Goal: Task Accomplishment & Management: Use online tool/utility

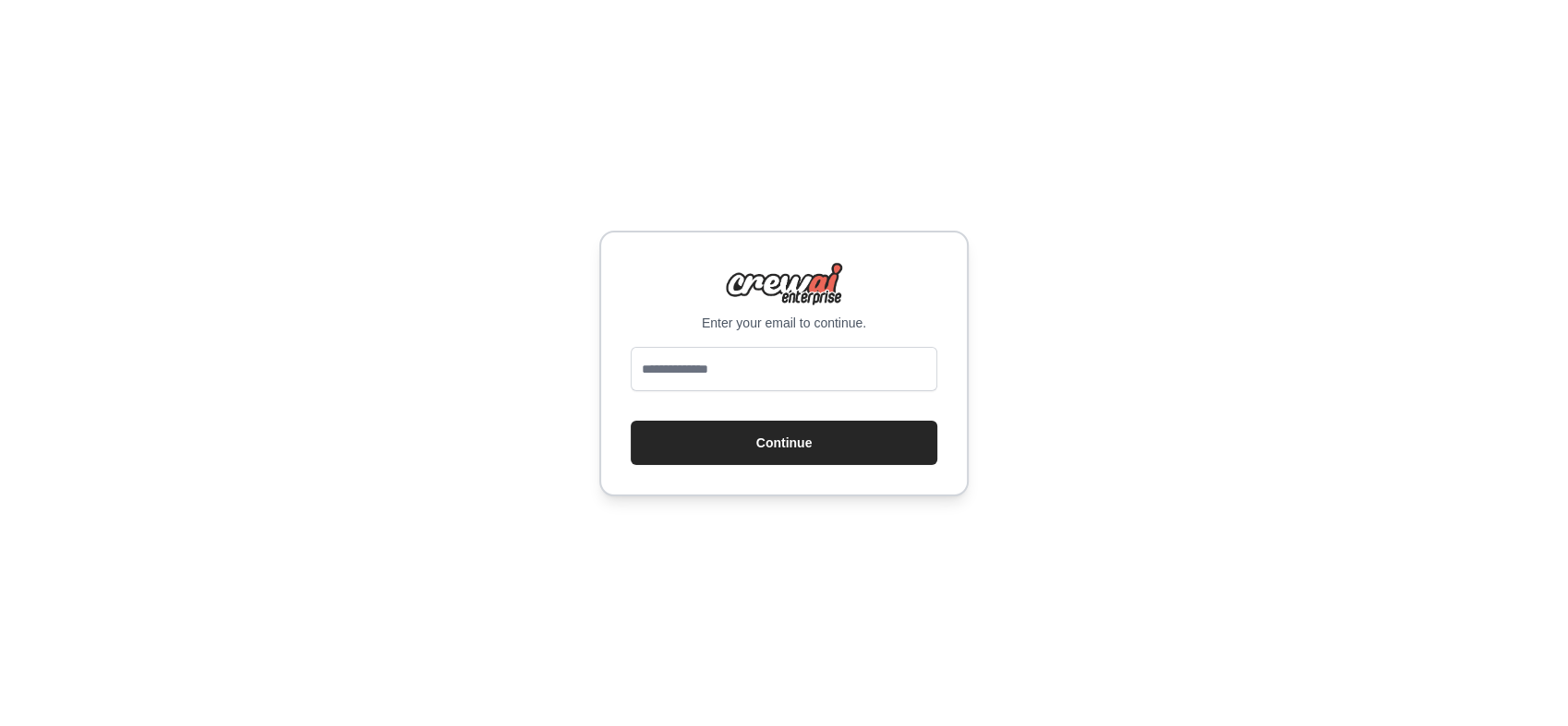
type input "**********"
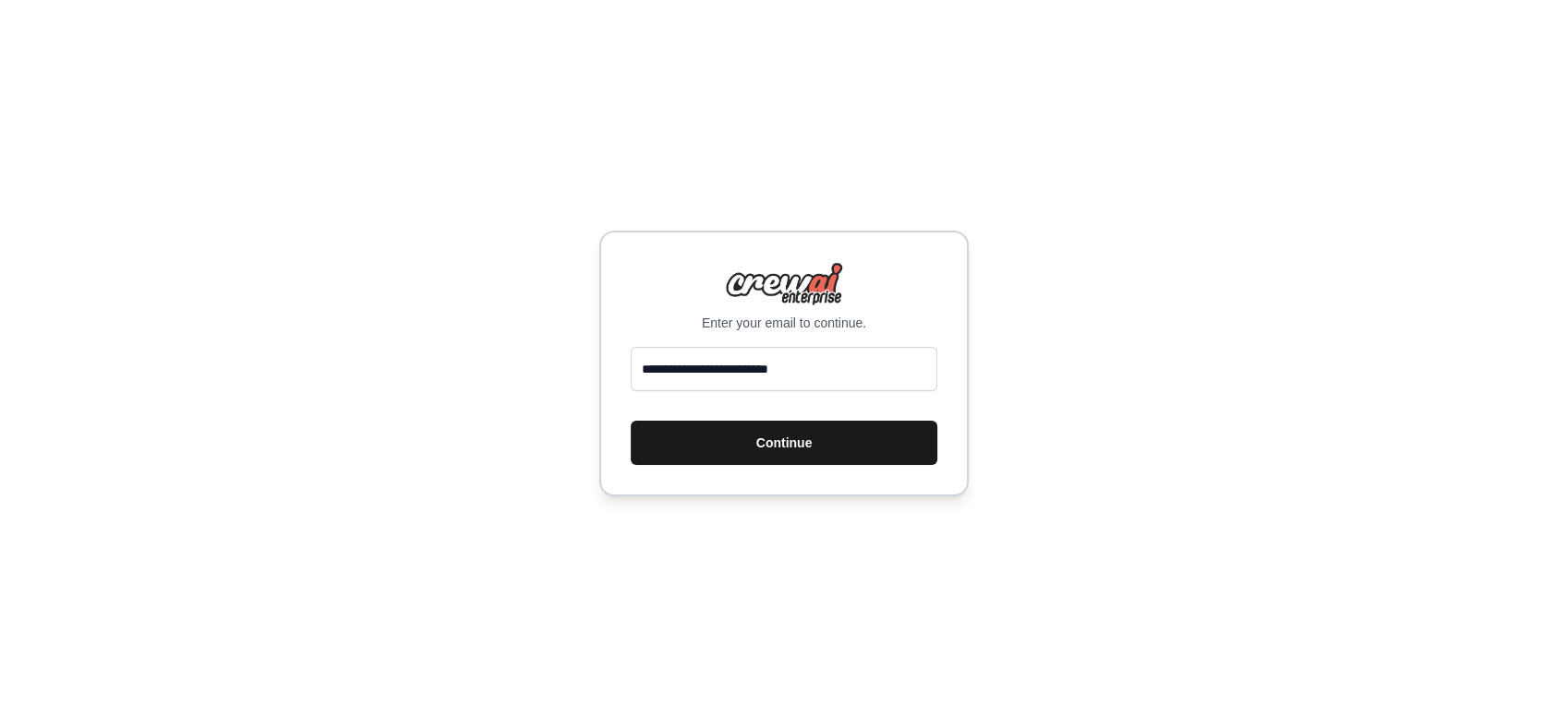
click at [804, 444] on button "Continue" at bounding box center [783, 443] width 306 height 44
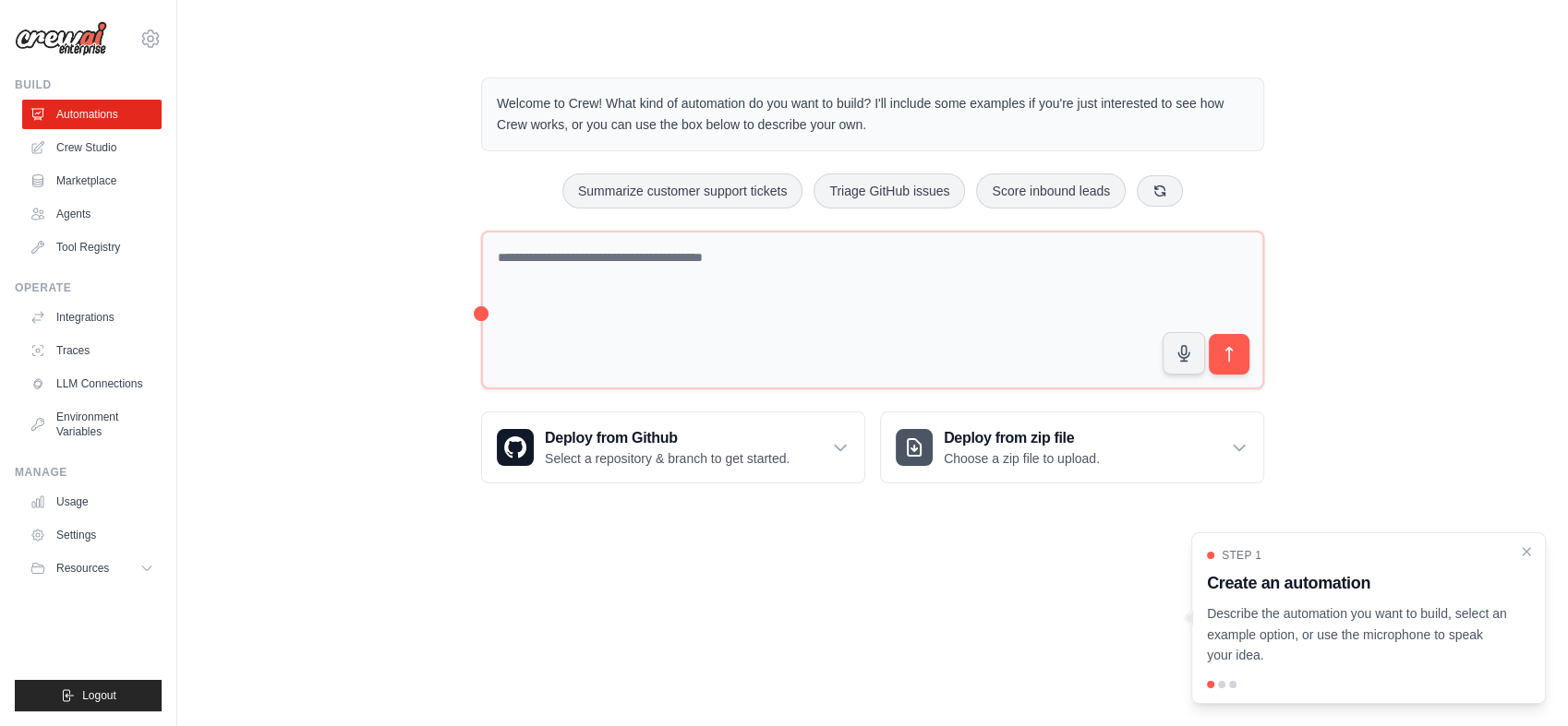
click at [1389, 596] on div "Step 1 Create an automation Describe the automation you want to build, select a…" at bounding box center [1369, 607] width 323 height 118
click at [1524, 551] on icon "Close walkthrough" at bounding box center [1526, 550] width 8 height 8
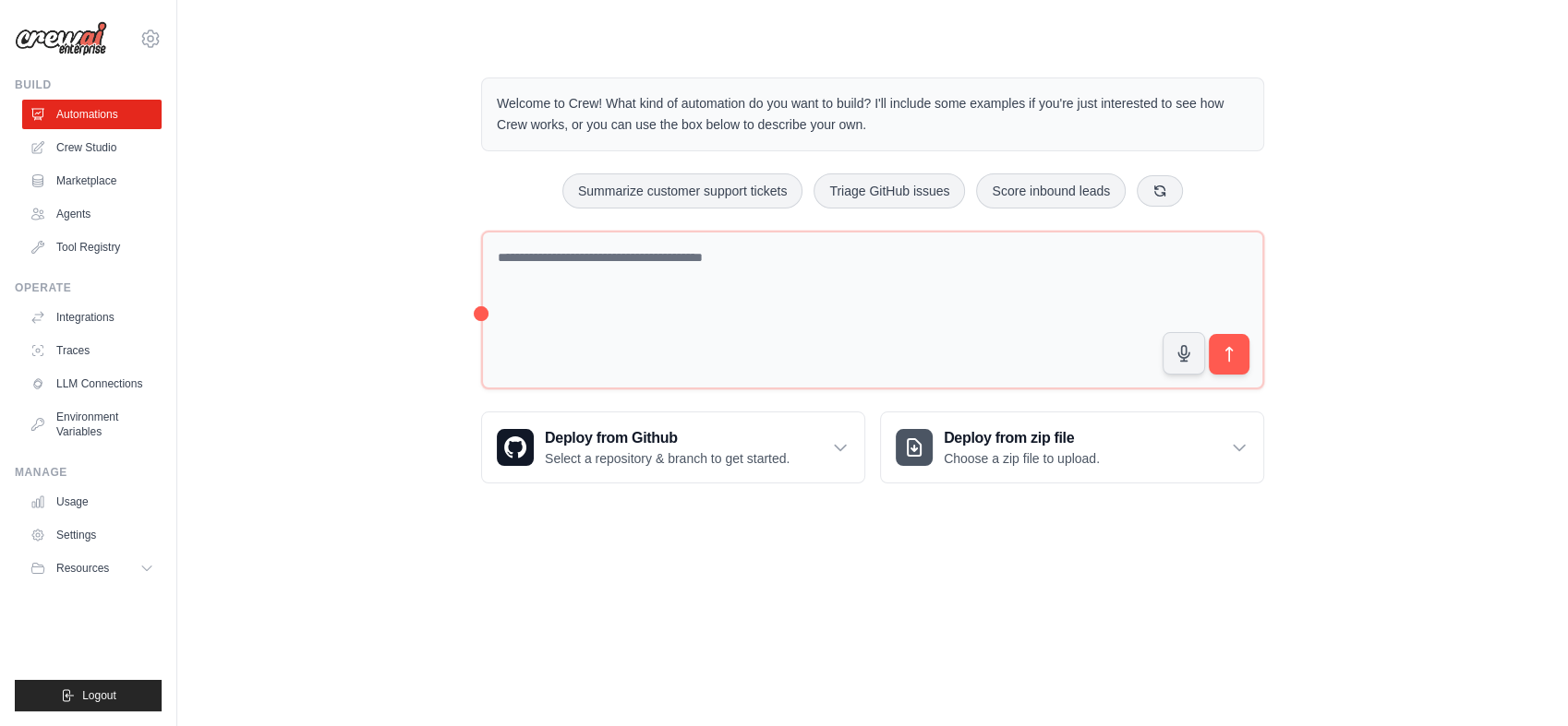
click at [362, 215] on div "Welcome to Crew! What kind of automation do you want to build? I'll include som…" at bounding box center [872, 280] width 1332 height 465
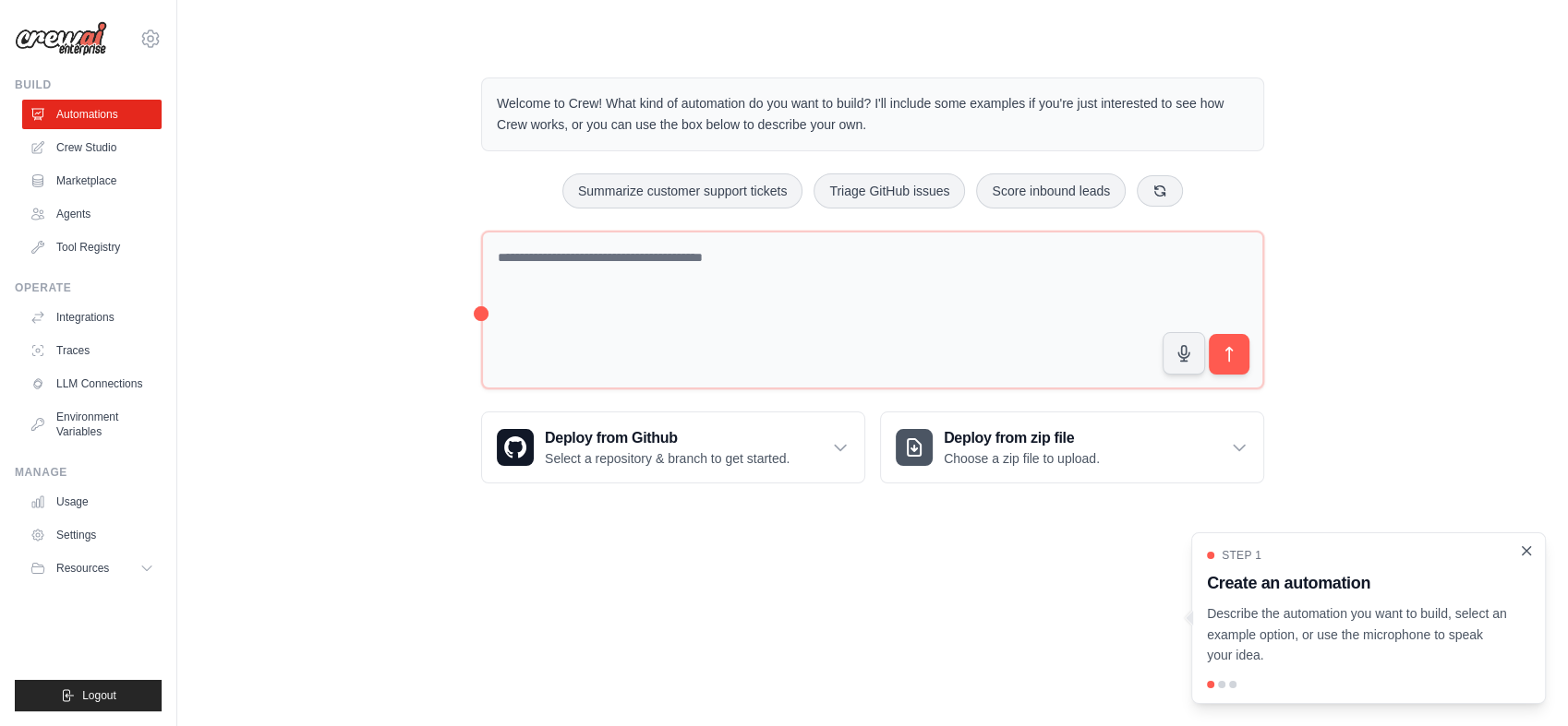
click at [1522, 546] on icon "Close walkthrough" at bounding box center [1526, 550] width 8 height 8
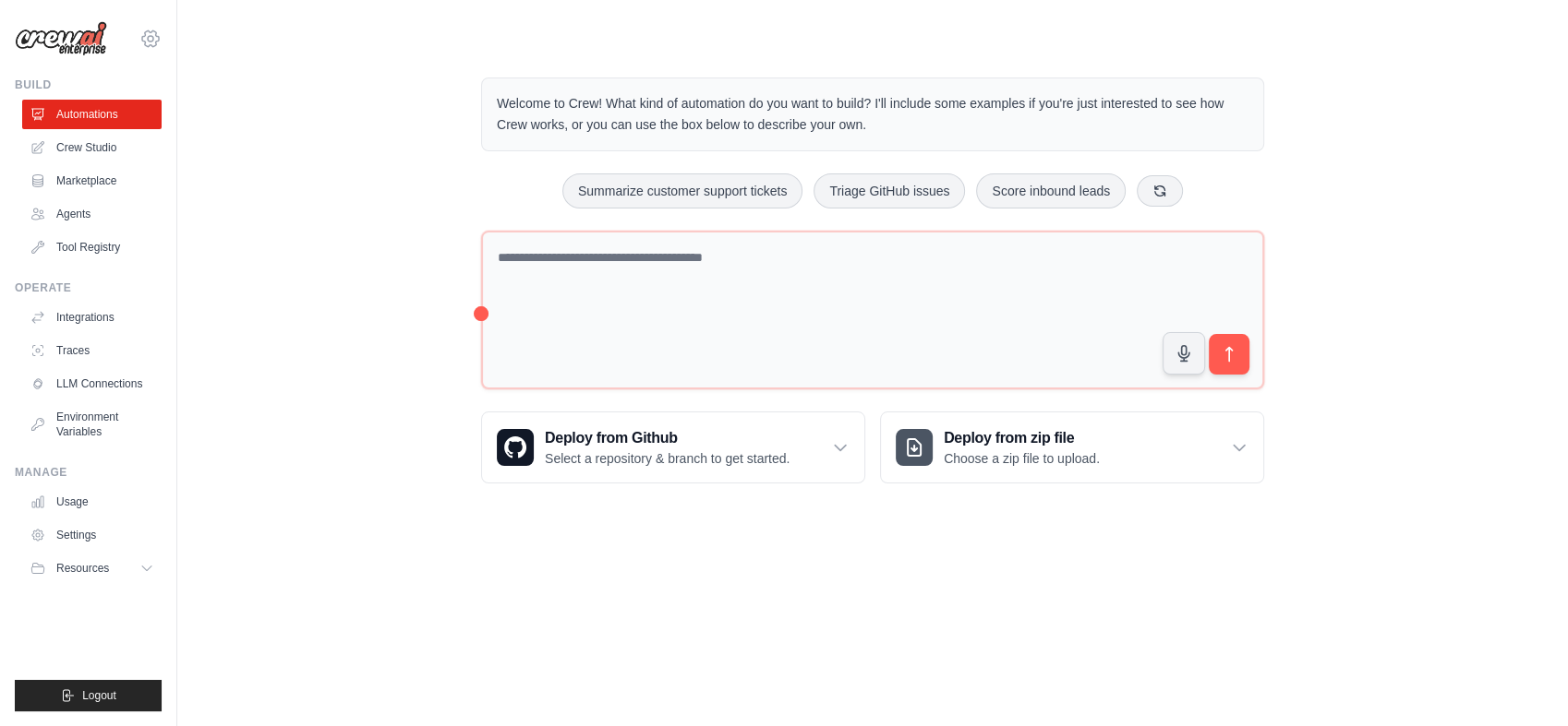
click at [153, 38] on icon at bounding box center [151, 39] width 22 height 22
click at [133, 116] on link "Settings" at bounding box center [151, 124] width 163 height 33
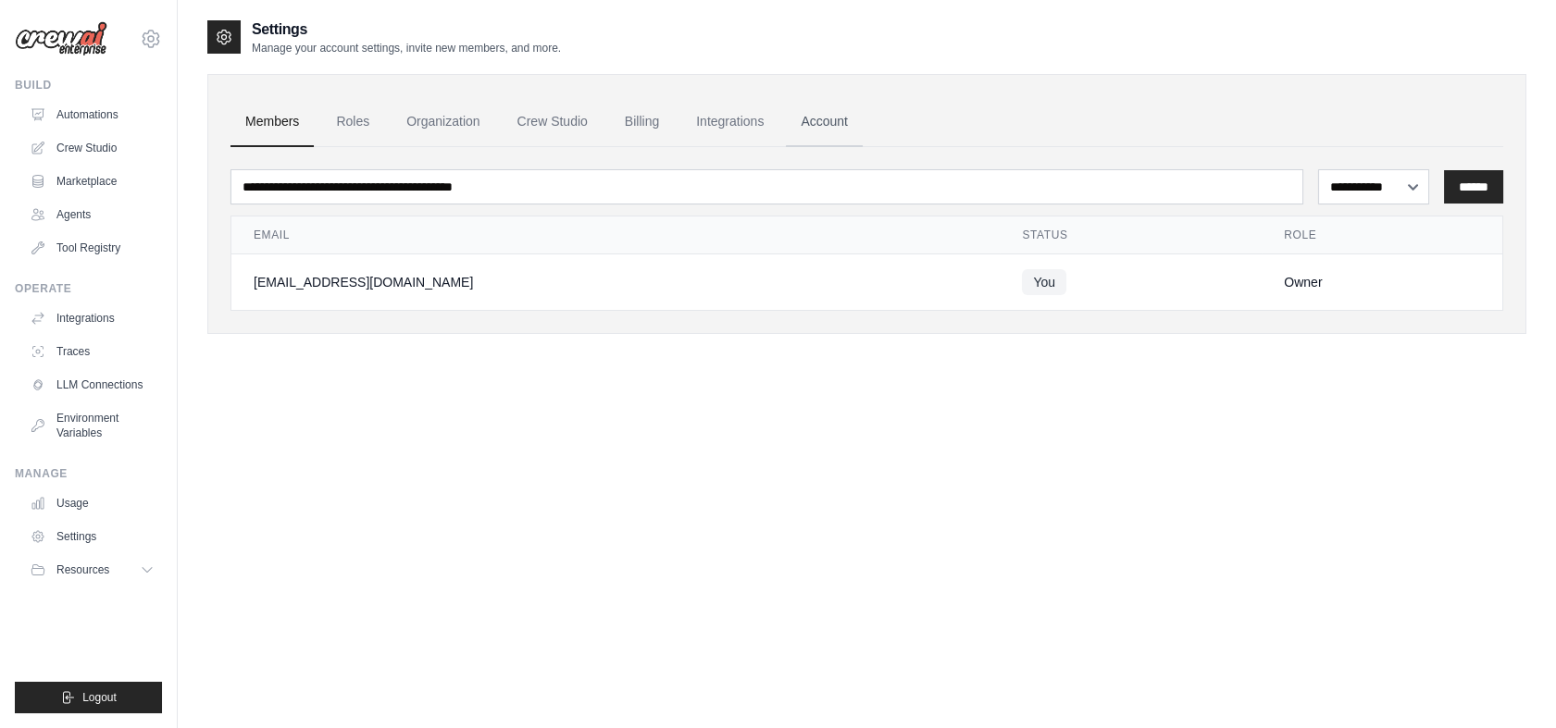
click at [822, 112] on link "Account" at bounding box center [824, 122] width 77 height 50
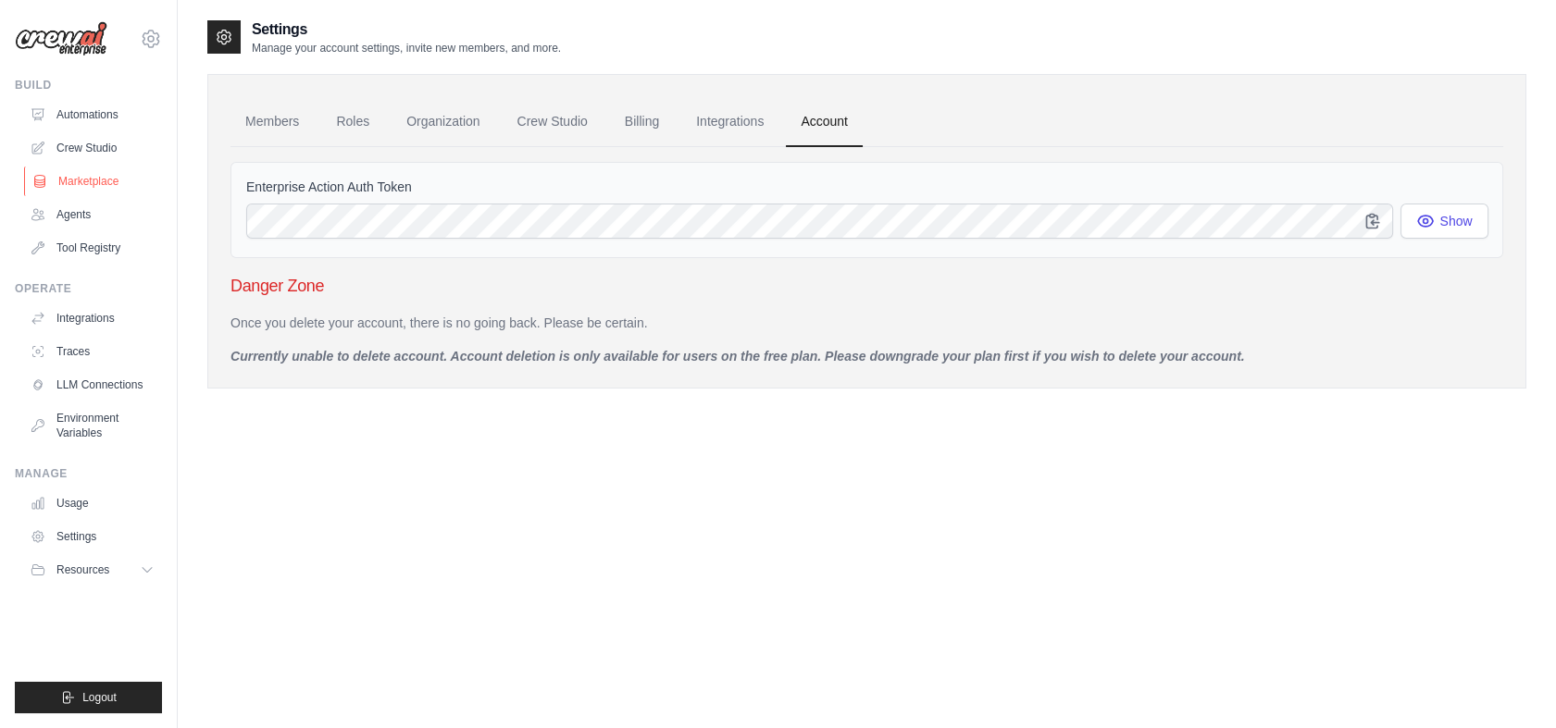
click at [106, 190] on link "Marketplace" at bounding box center [94, 182] width 140 height 30
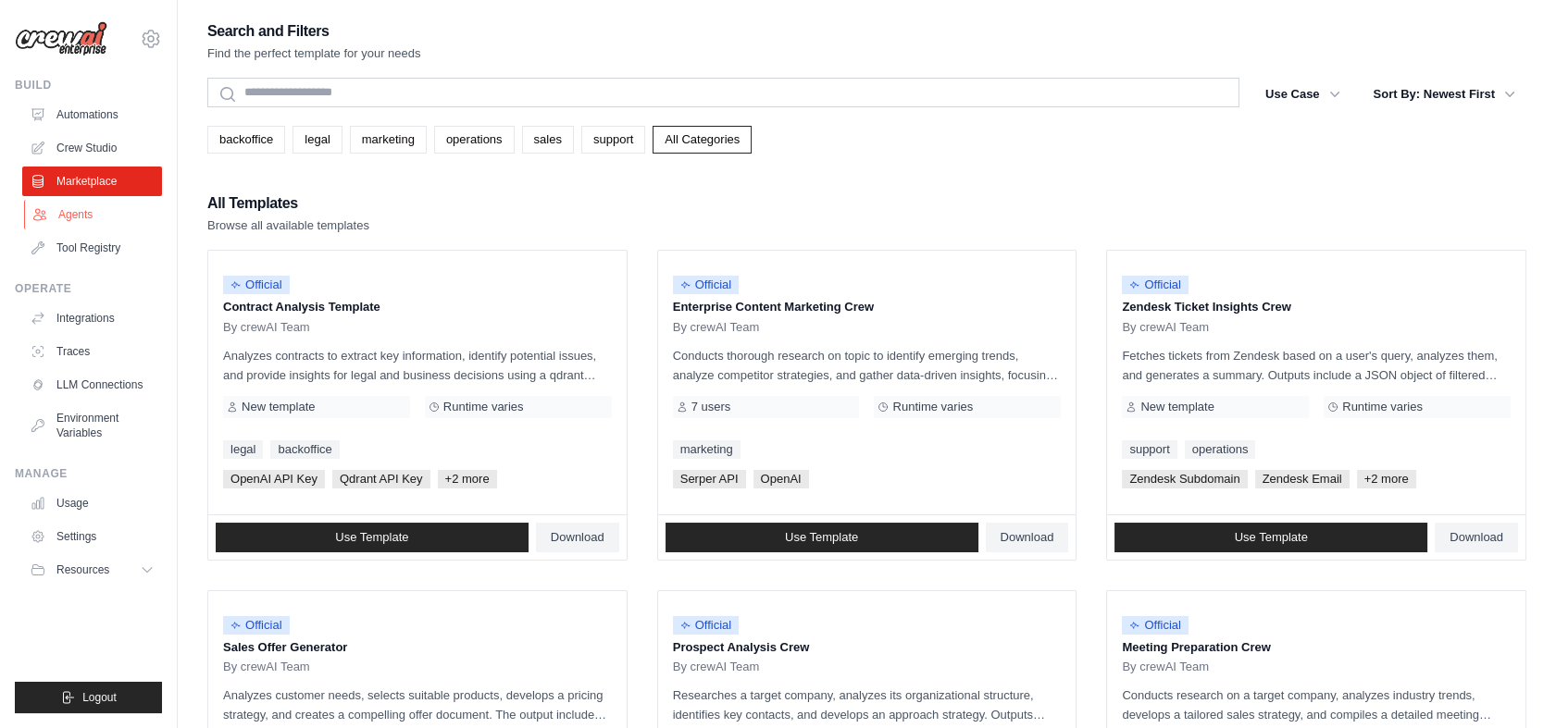
click at [106, 216] on link "Agents" at bounding box center [94, 215] width 140 height 30
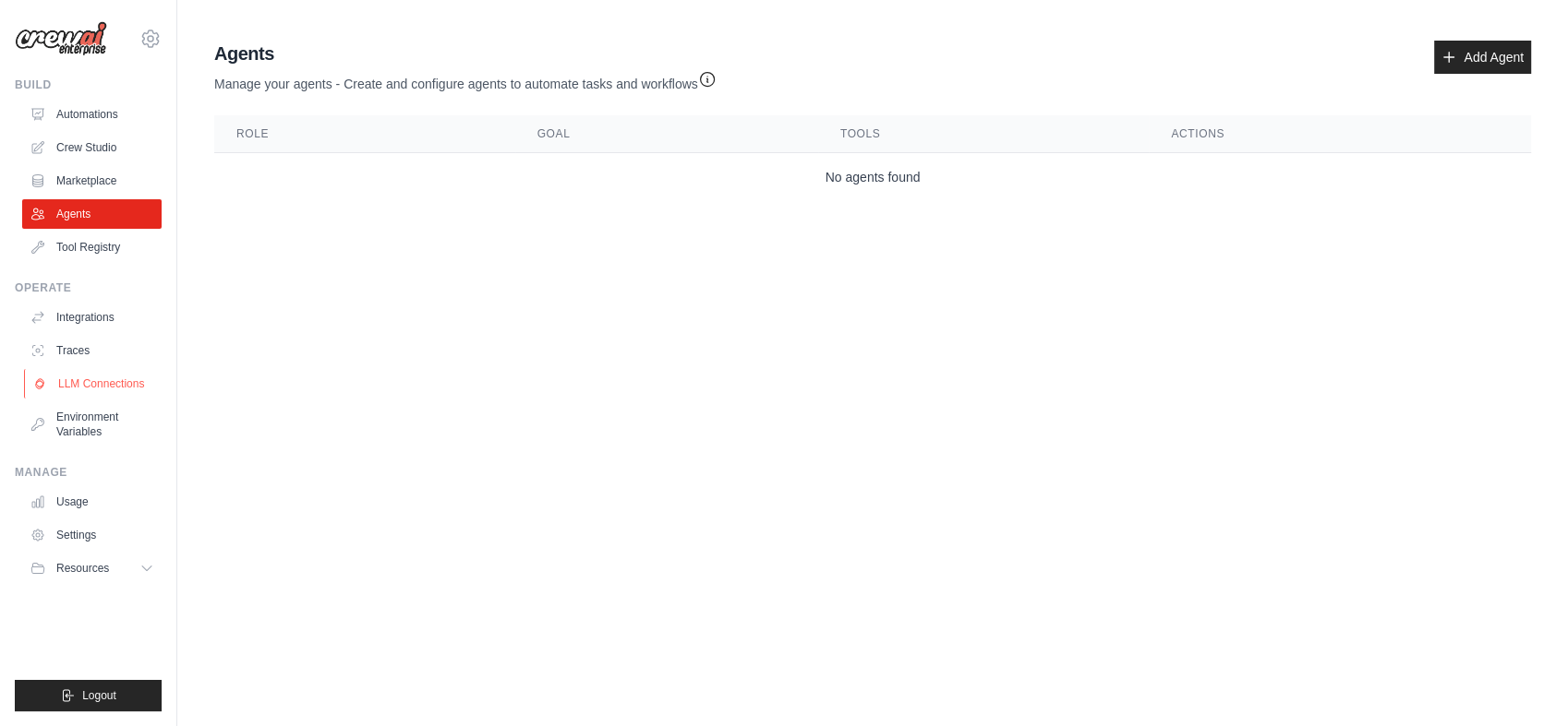
click at [118, 384] on link "LLM Connections" at bounding box center [94, 384] width 140 height 30
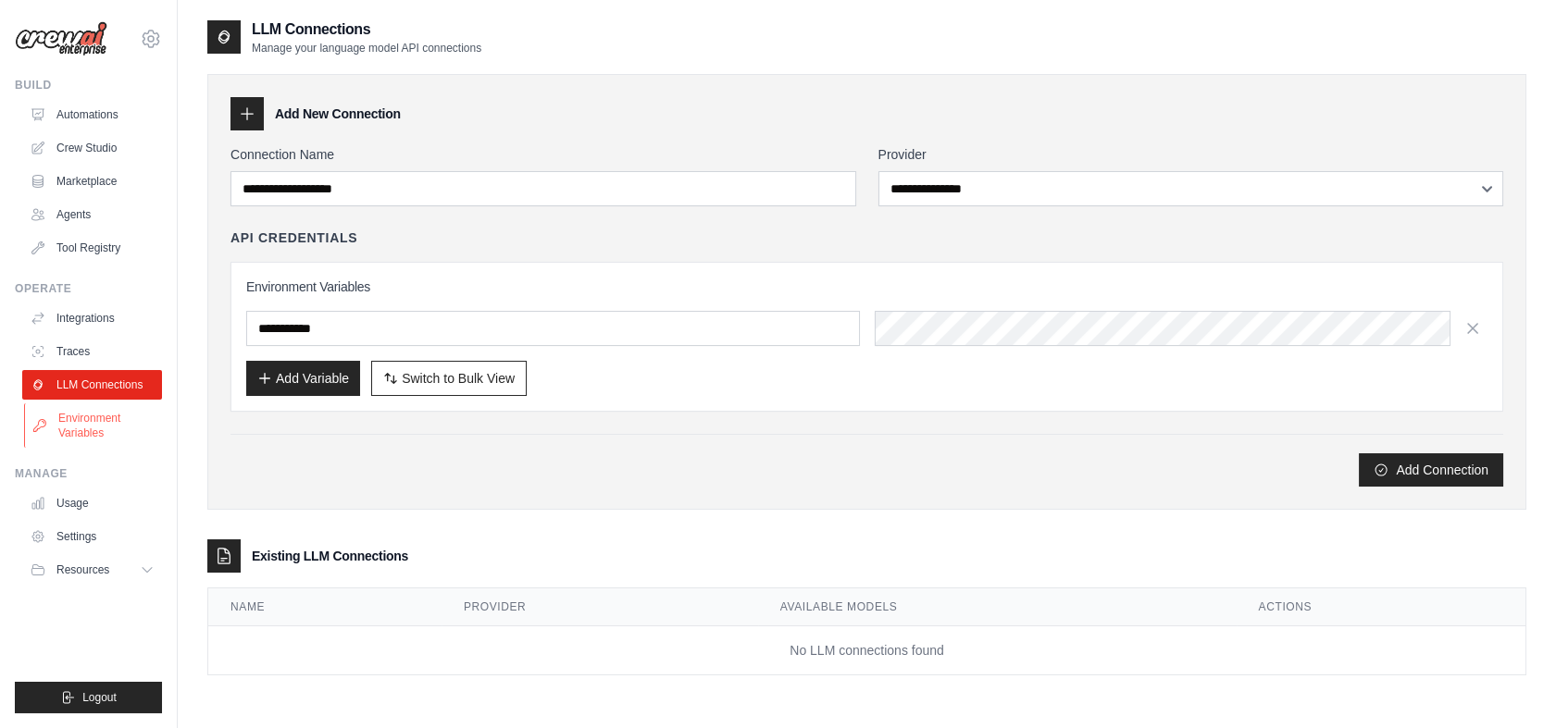
click at [119, 426] on link "Environment Variables" at bounding box center [94, 426] width 140 height 44
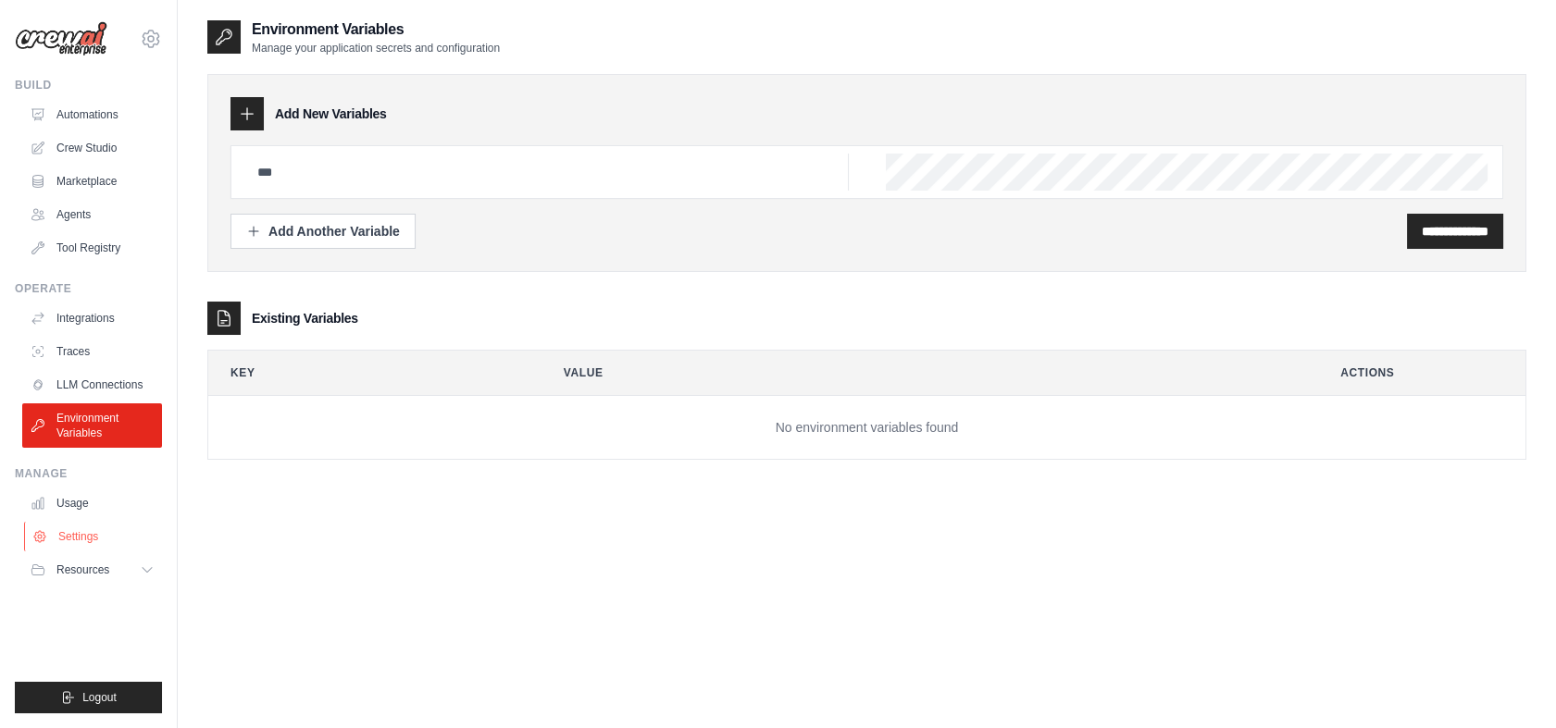
click at [99, 536] on link "Settings" at bounding box center [94, 537] width 140 height 30
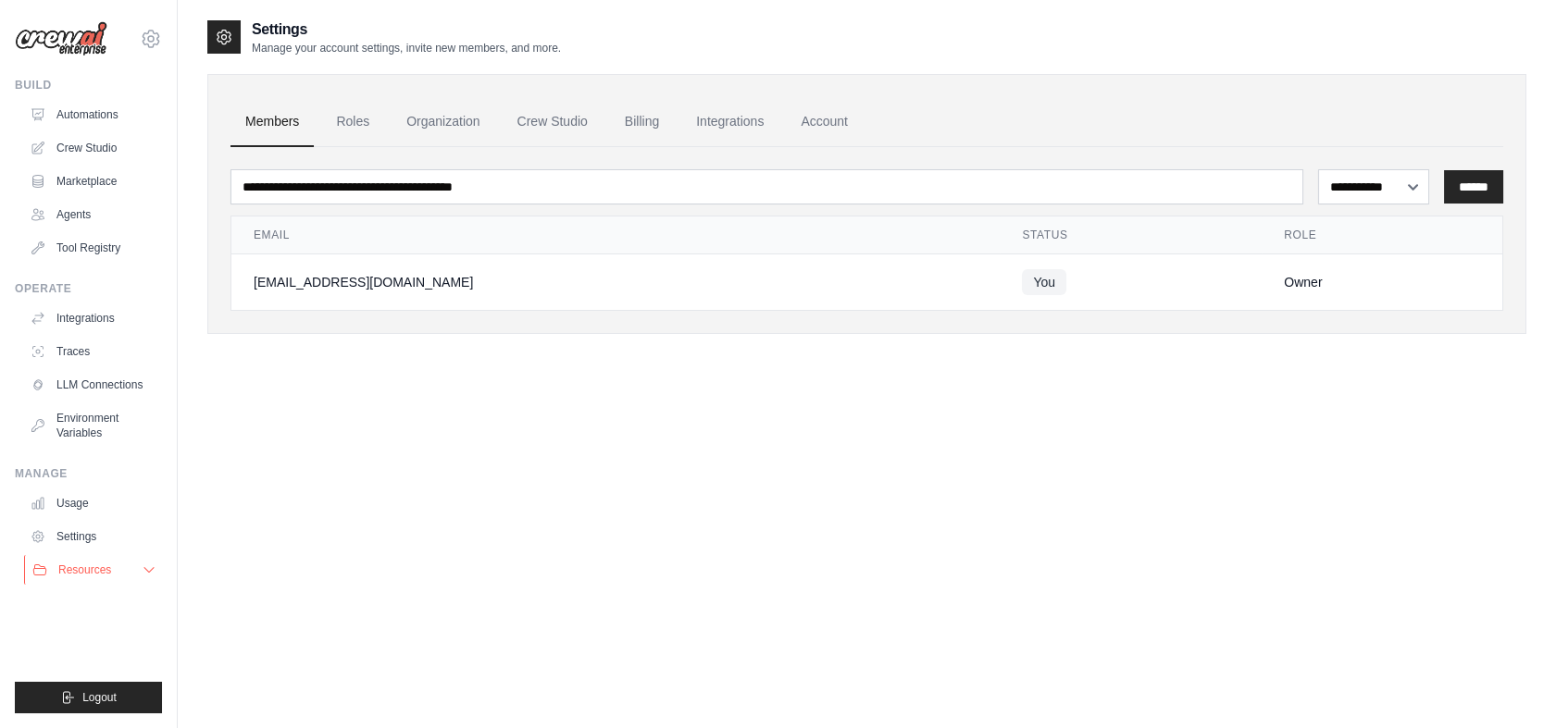
click at [105, 565] on span "Resources" at bounding box center [84, 570] width 53 height 15
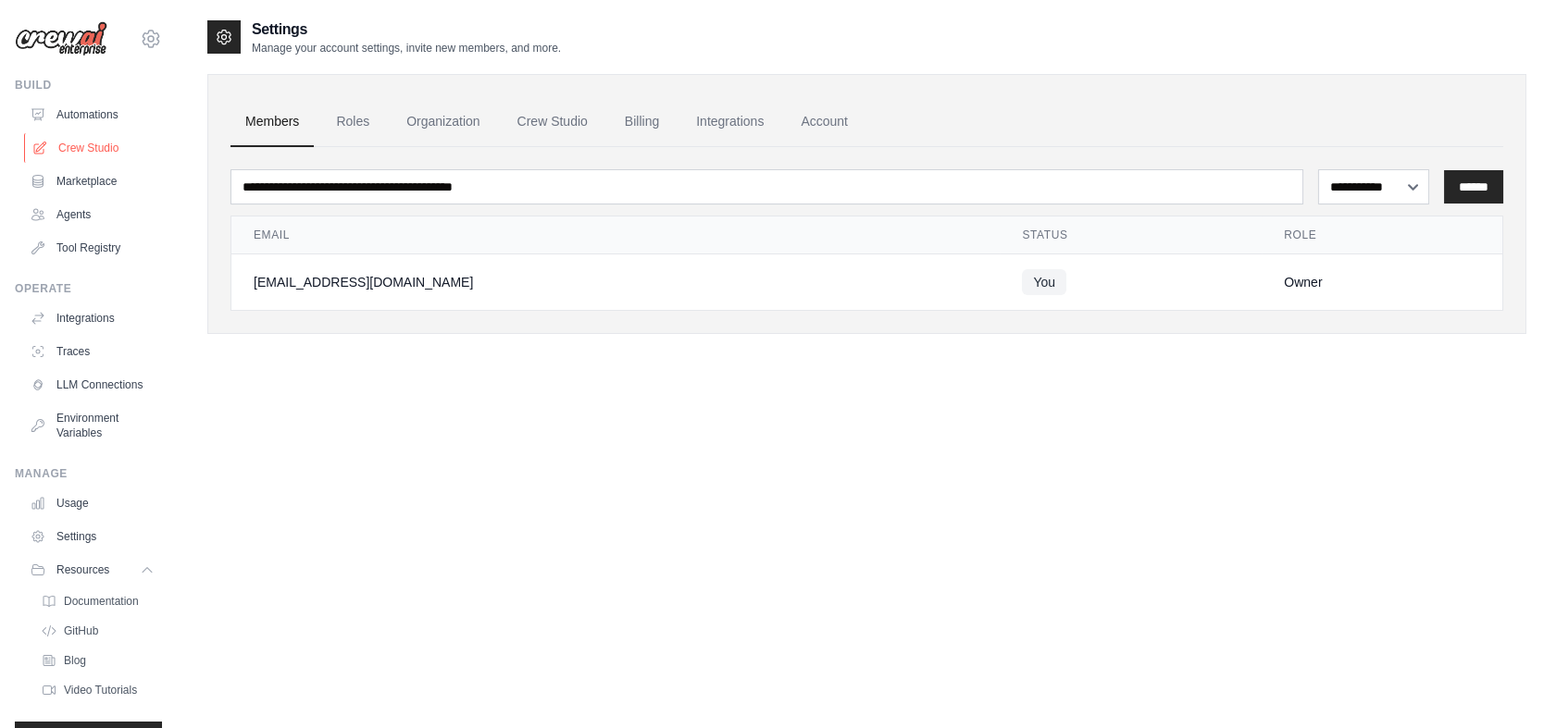
click at [89, 155] on link "Crew Studio" at bounding box center [94, 148] width 140 height 30
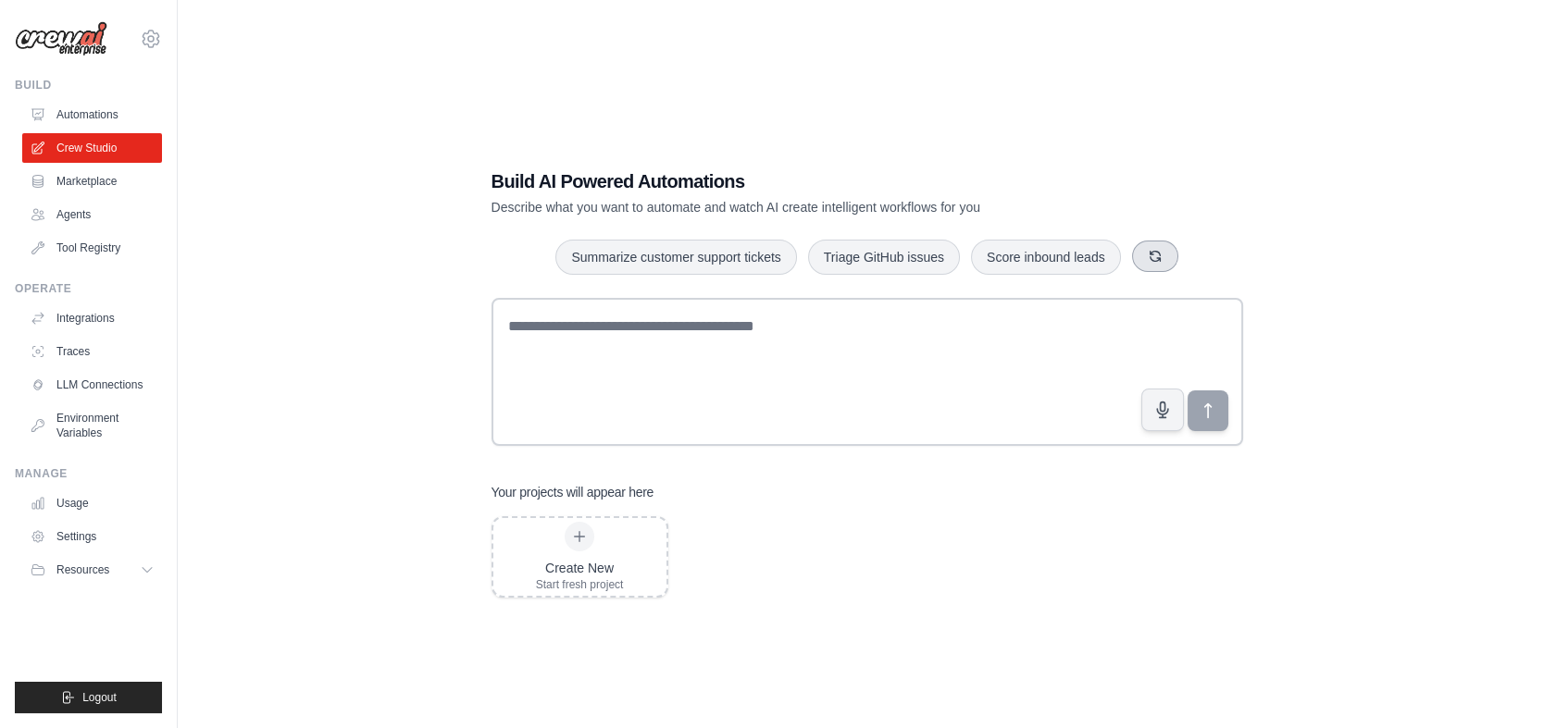
click at [1159, 258] on icon "button" at bounding box center [1155, 256] width 10 height 10
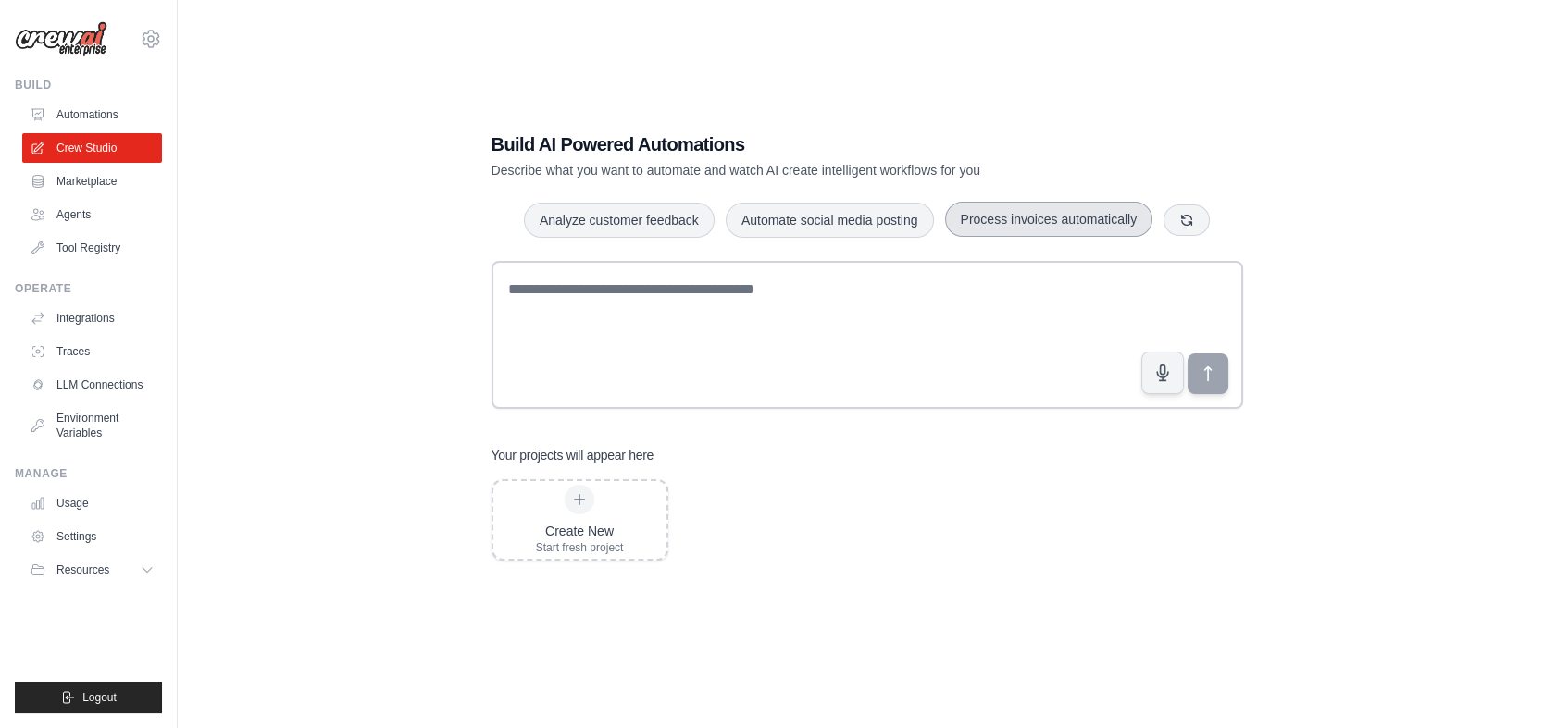
click at [1018, 215] on button "Process invoices automatically" at bounding box center [1049, 219] width 208 height 35
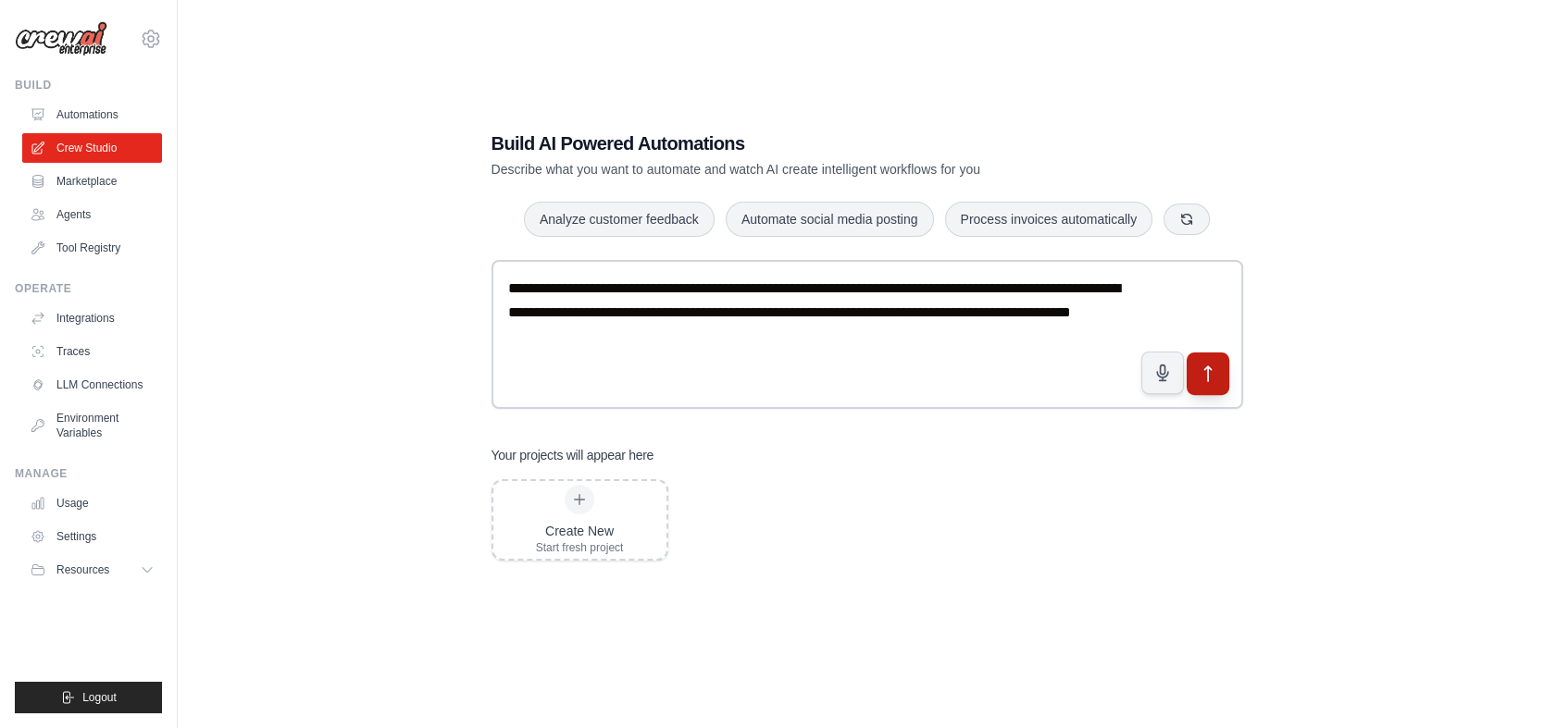
click at [1217, 379] on button "submit" at bounding box center [1207, 373] width 43 height 43
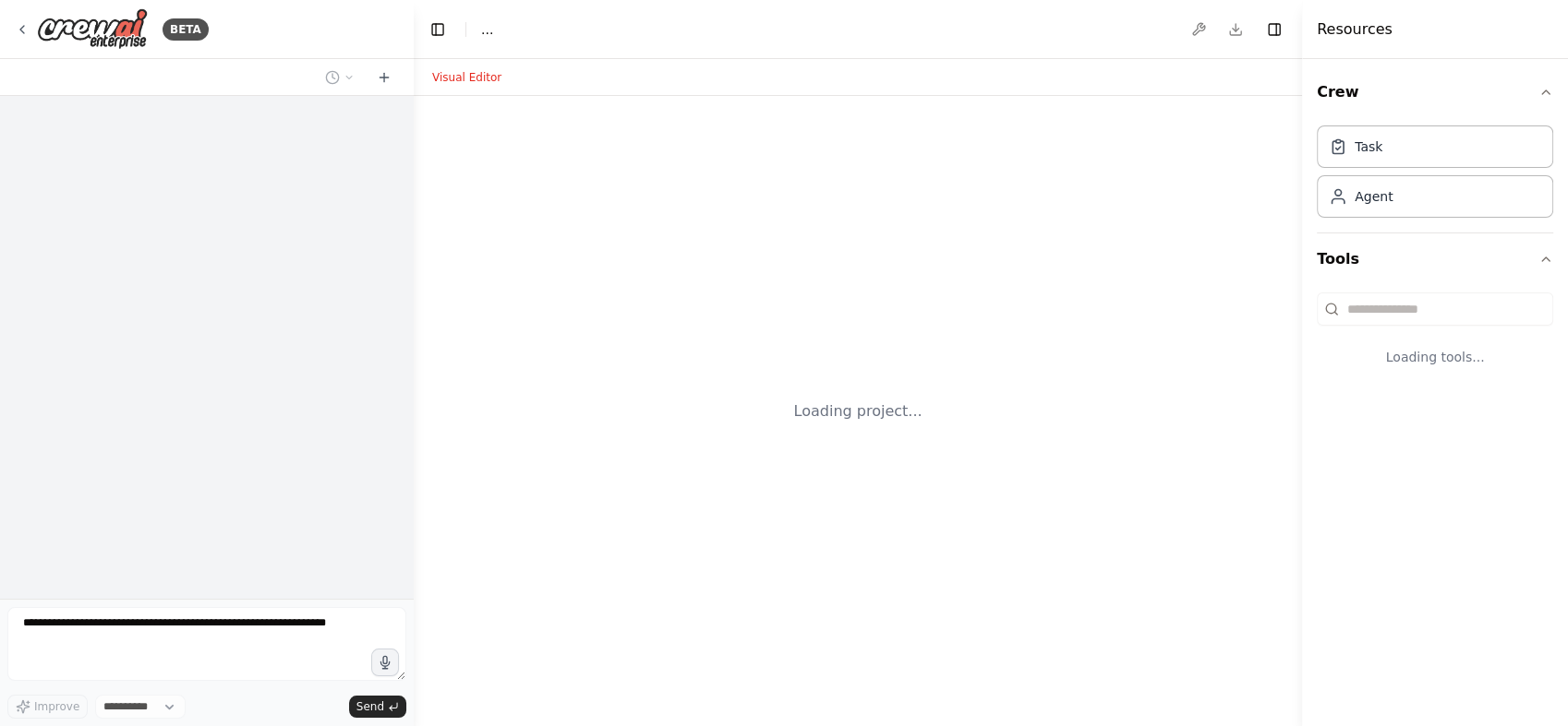
select select "****"
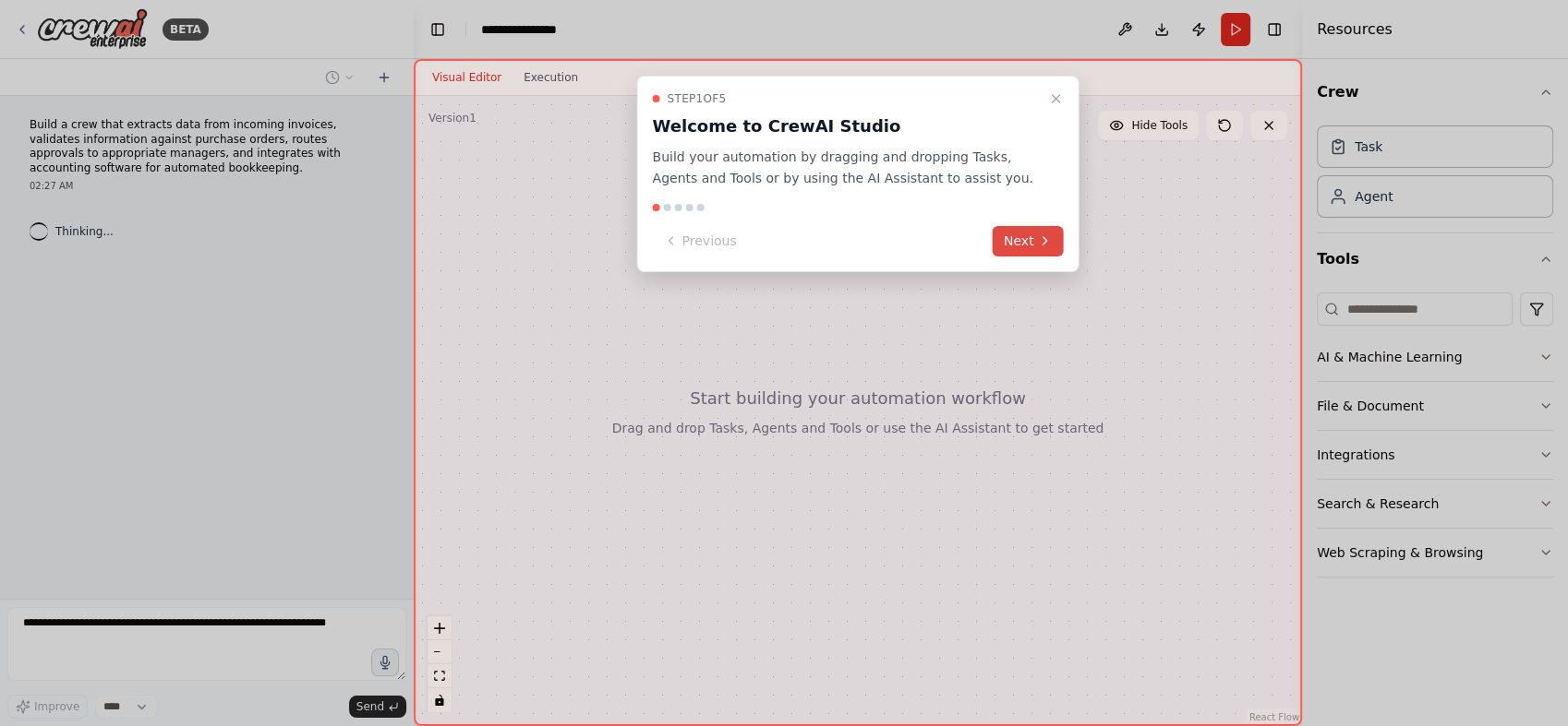
click at [1004, 235] on button "Next" at bounding box center [1027, 241] width 71 height 31
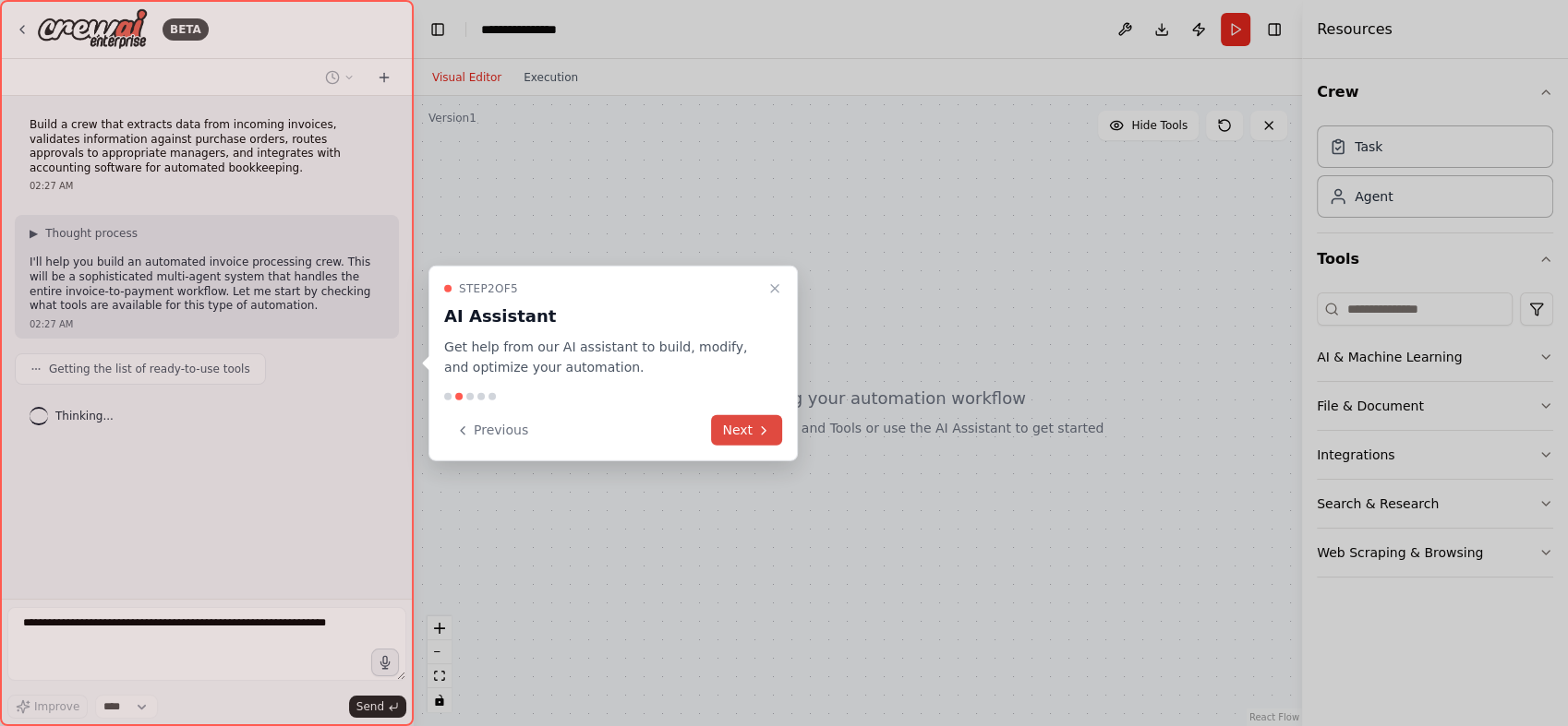
click at [738, 436] on button "Next" at bounding box center [746, 430] width 71 height 31
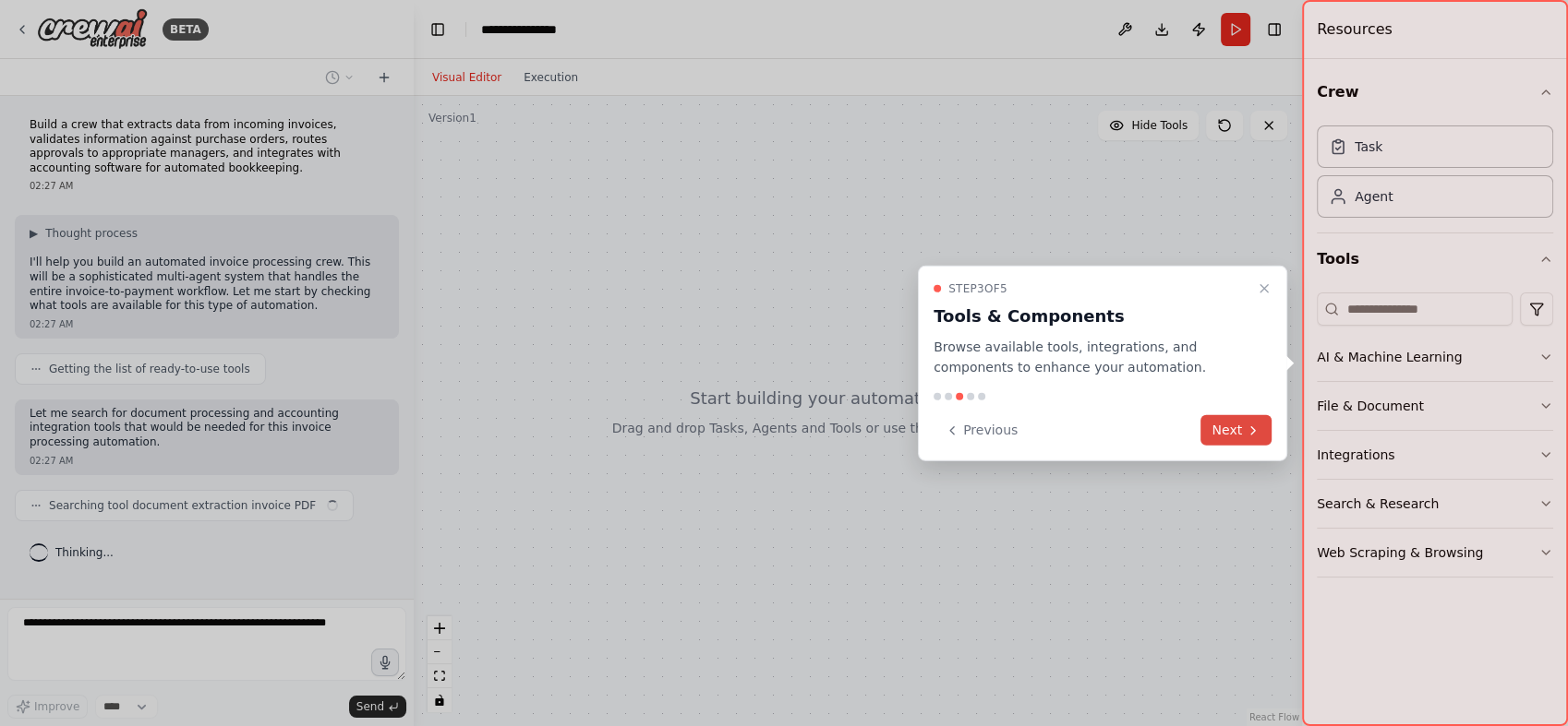
click at [1257, 423] on icon at bounding box center [1253, 430] width 15 height 15
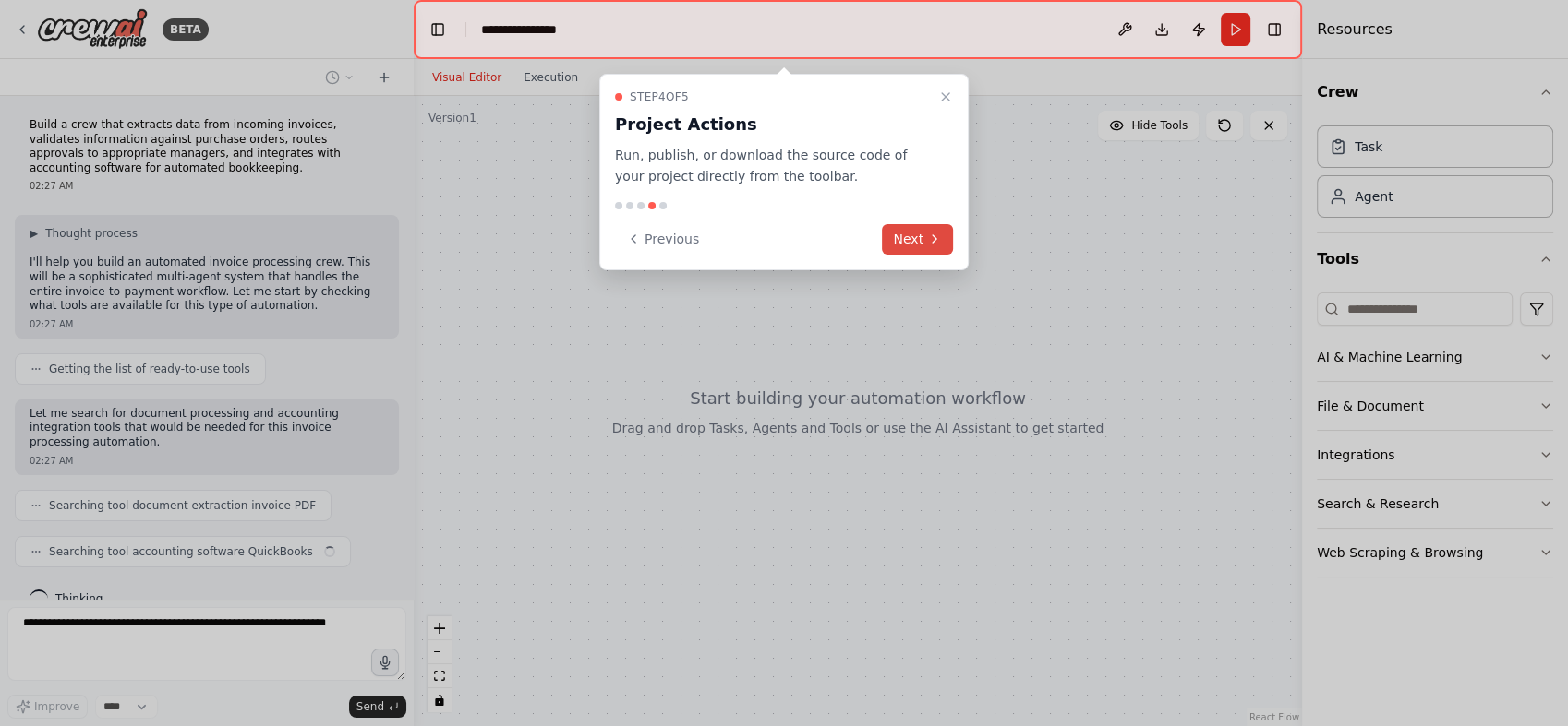
scroll to position [15, 0]
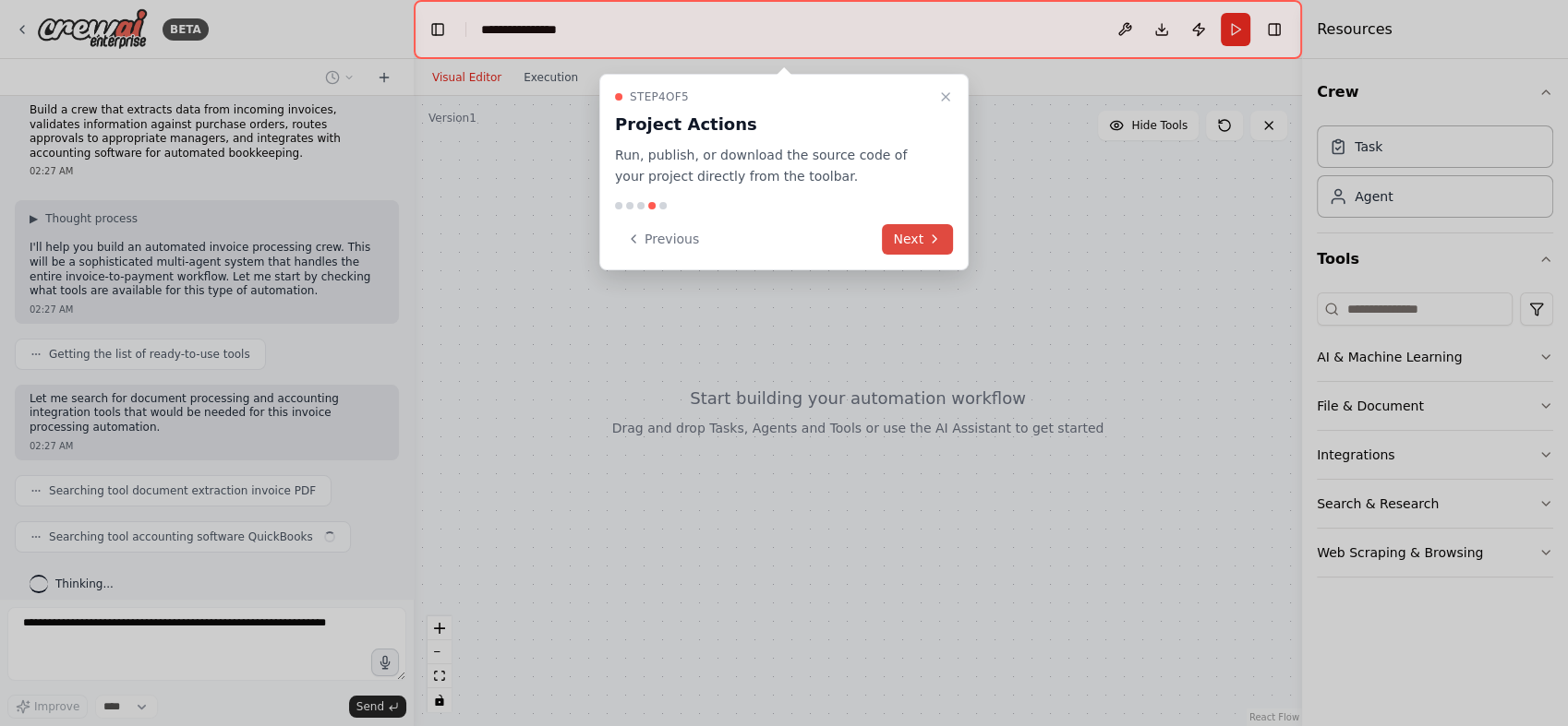
click at [914, 245] on button "Next" at bounding box center [917, 239] width 71 height 31
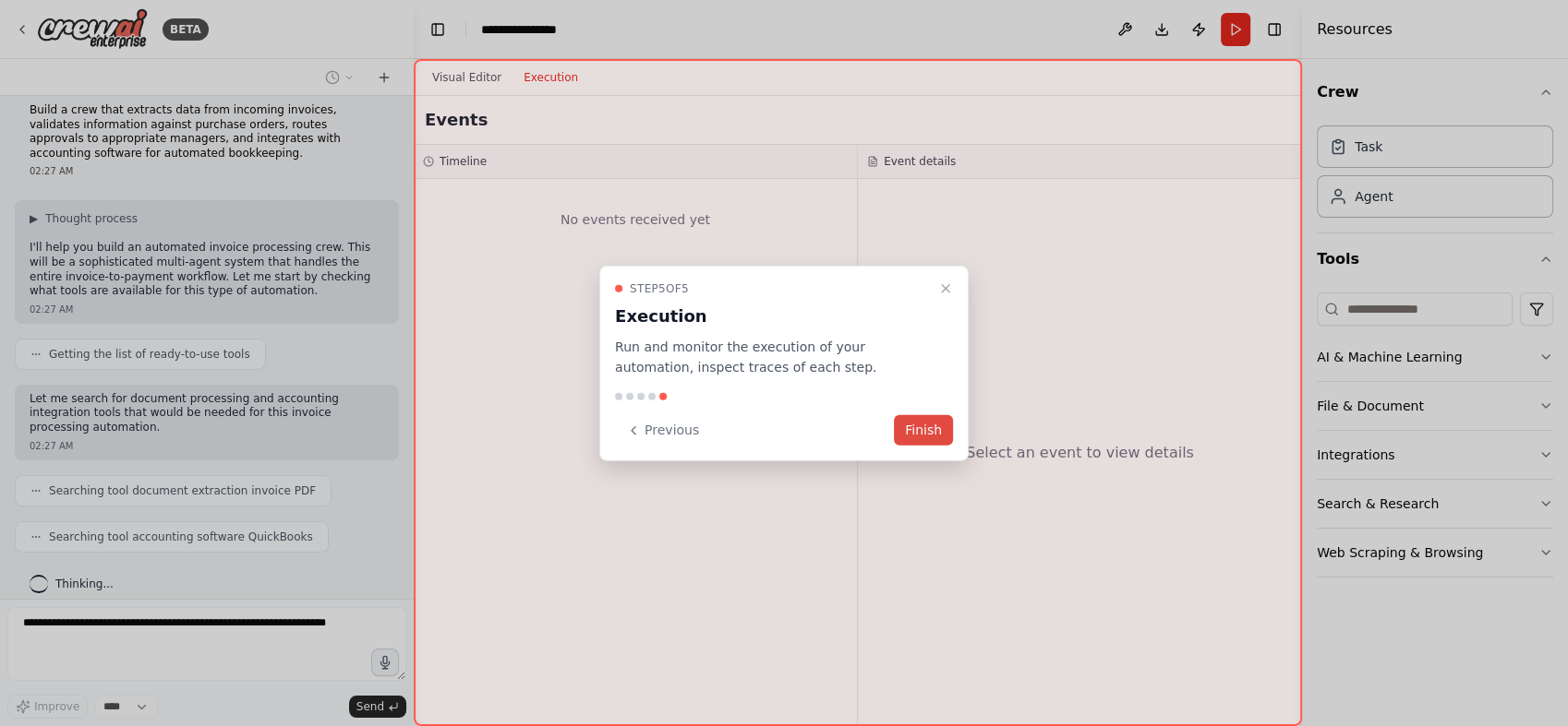
click at [916, 431] on button "Finish" at bounding box center [923, 430] width 59 height 31
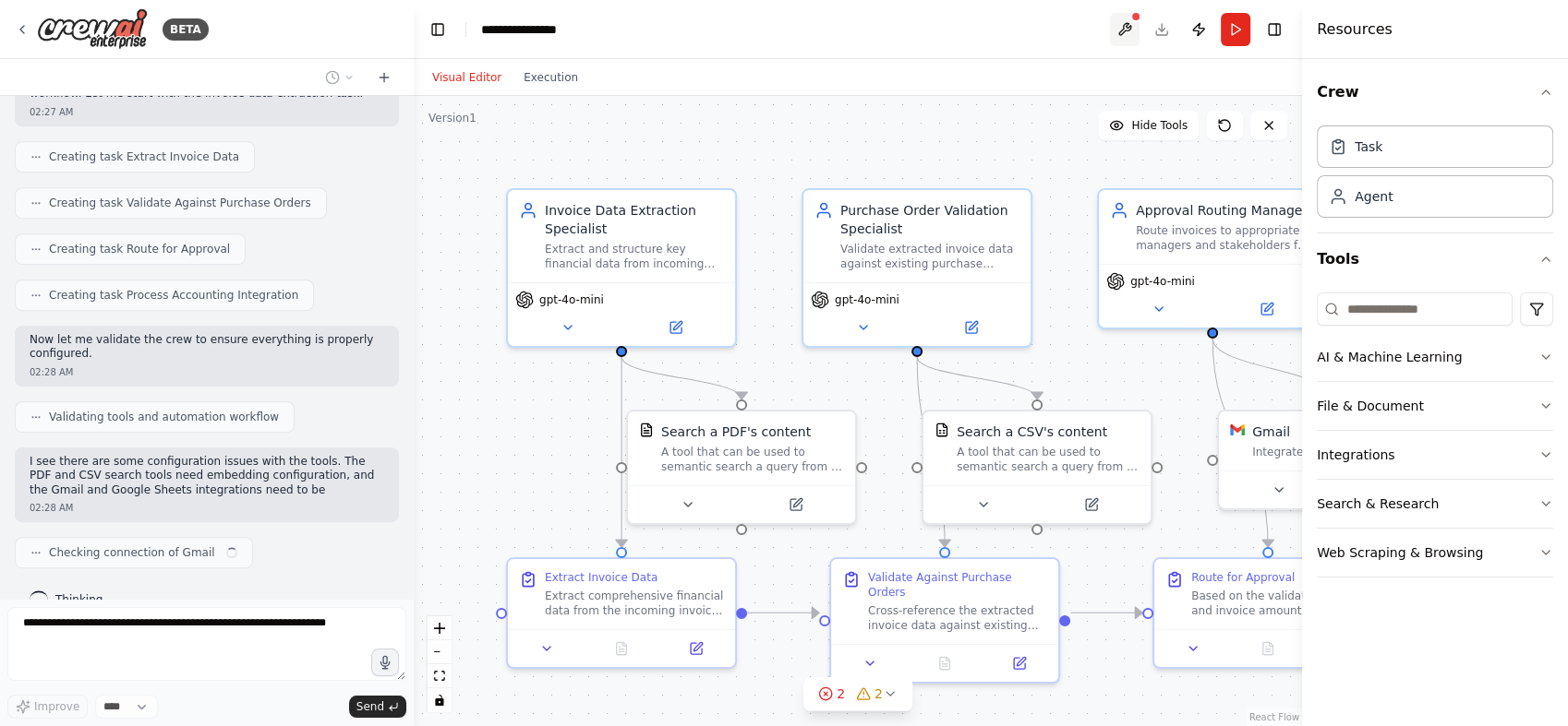
scroll to position [958, 0]
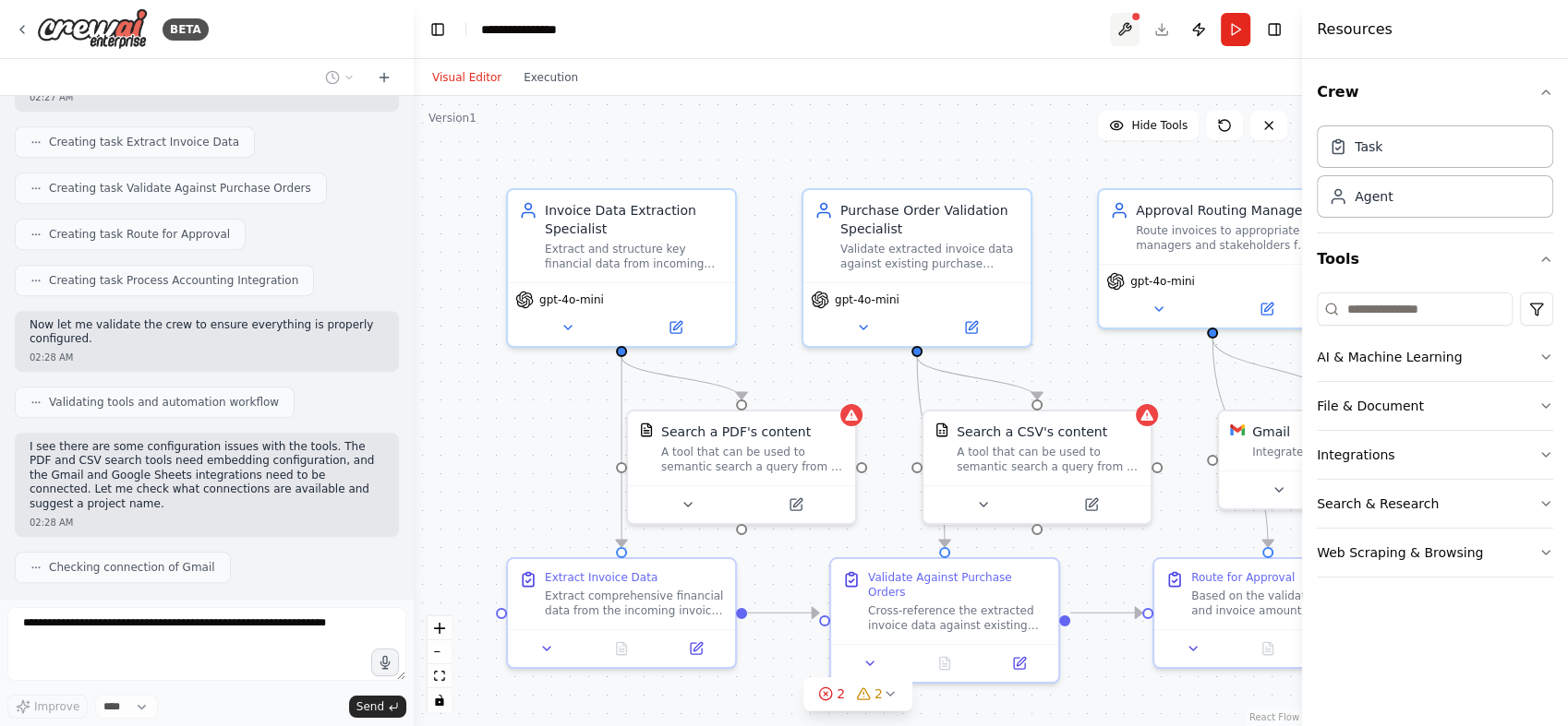
click at [1129, 42] on button at bounding box center [1124, 29] width 30 height 33
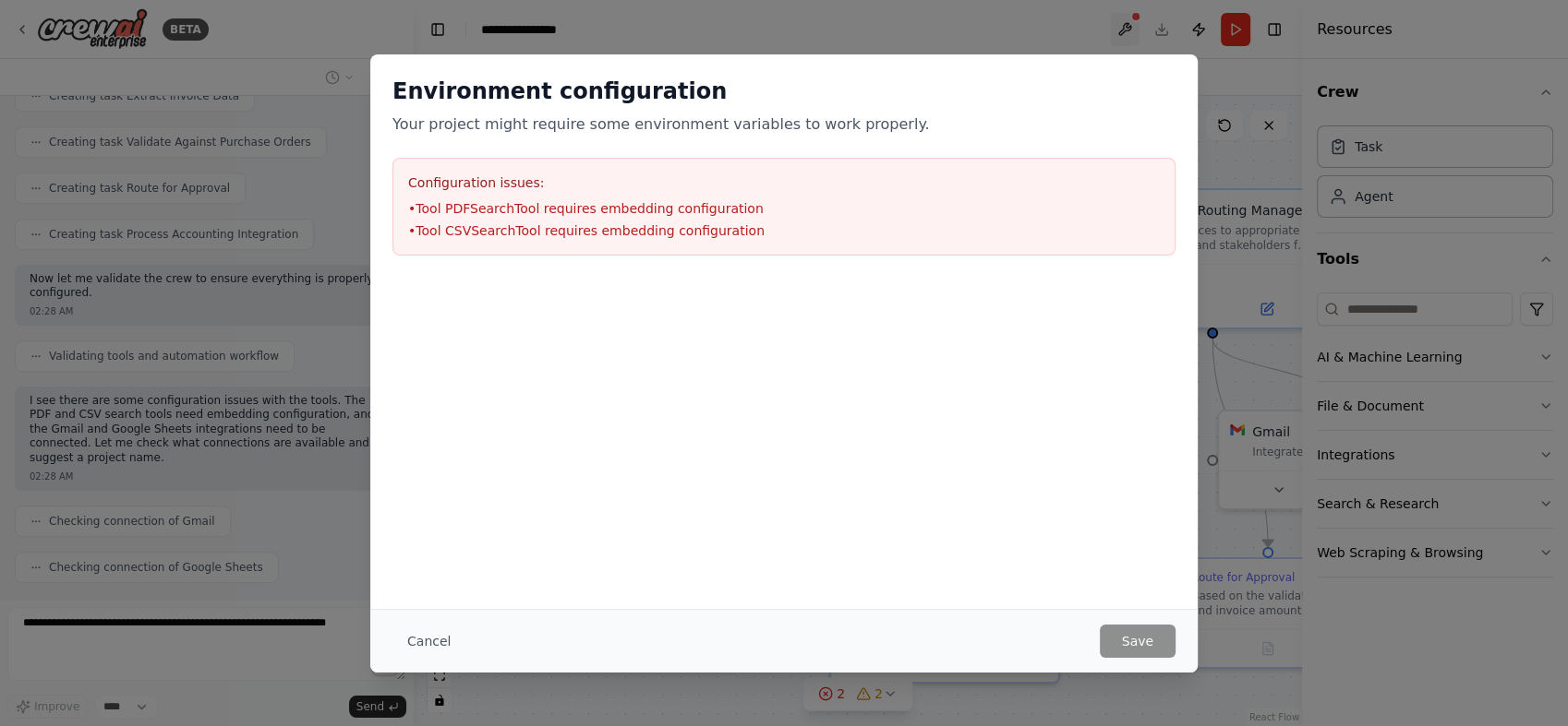
scroll to position [1049, 0]
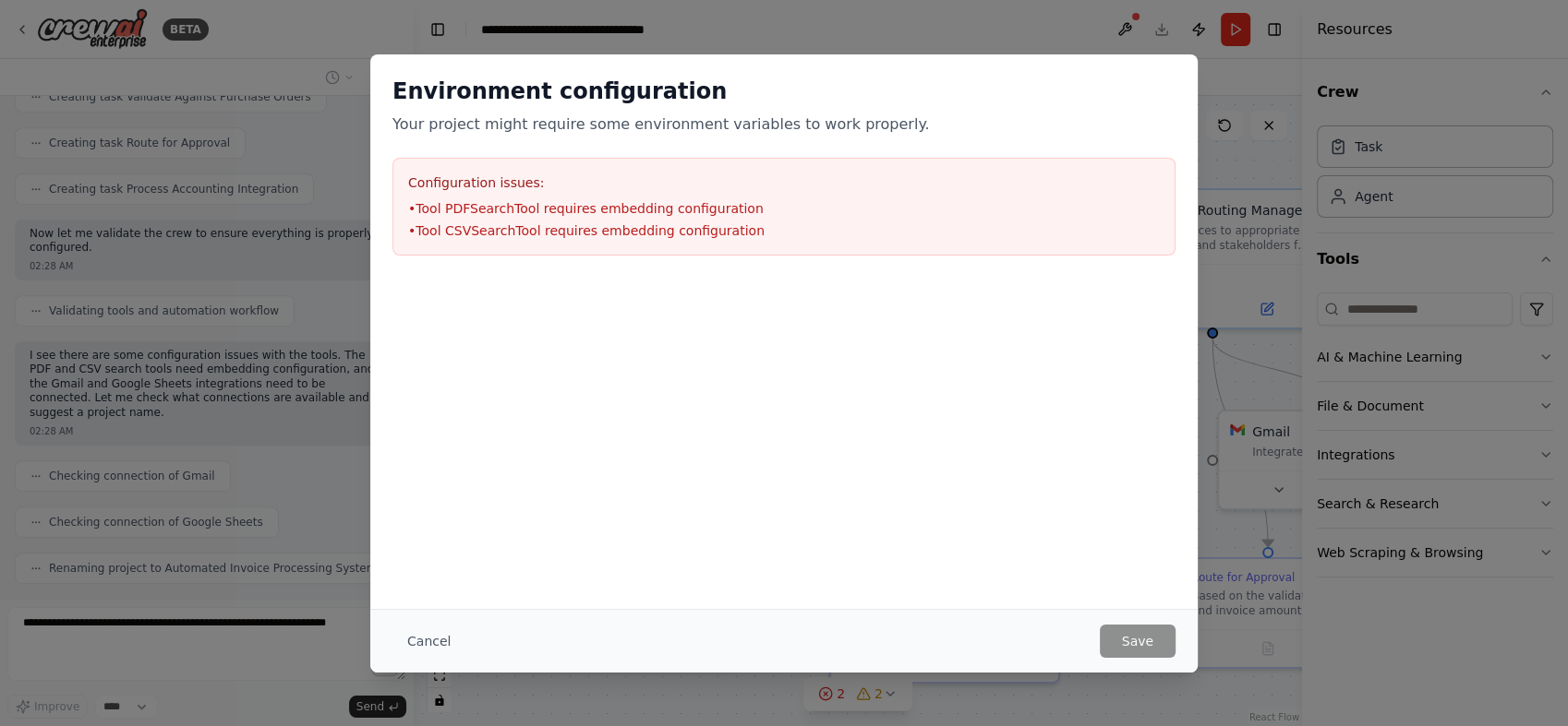
click at [1041, 43] on div "Environment configuration Your project might require some environment variables…" at bounding box center [784, 363] width 1568 height 726
click at [434, 638] on button "Cancel" at bounding box center [428, 641] width 73 height 33
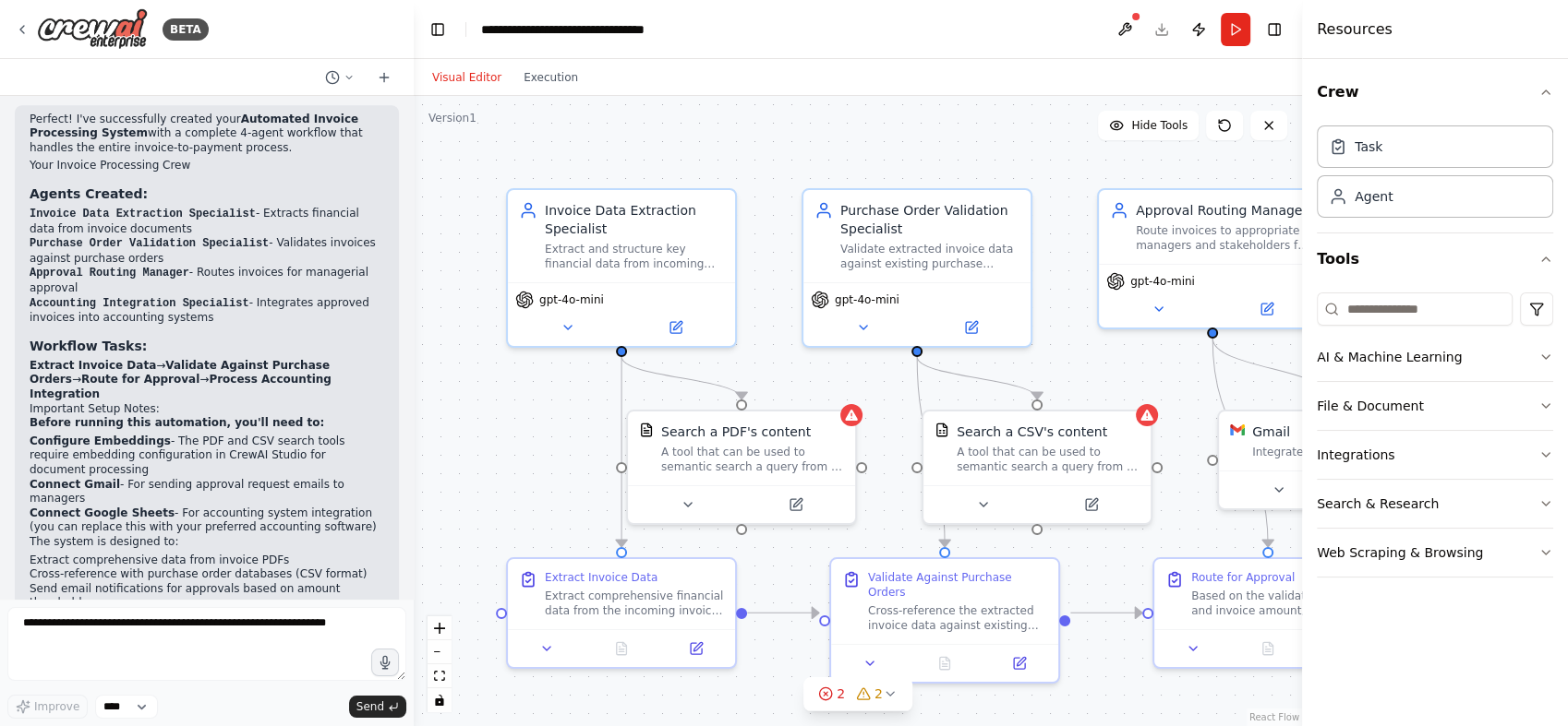
scroll to position [1573, 0]
